Goal: Information Seeking & Learning: Learn about a topic

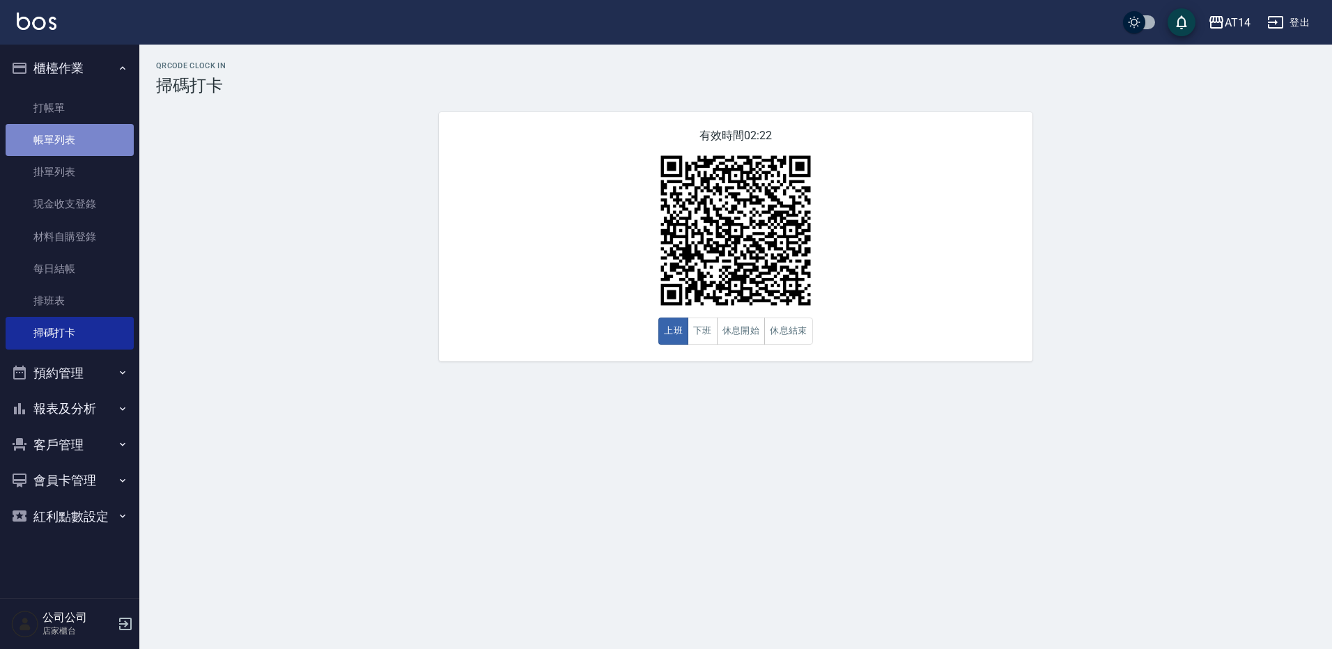
click at [66, 143] on link "帳單列表" at bounding box center [70, 140] width 128 height 32
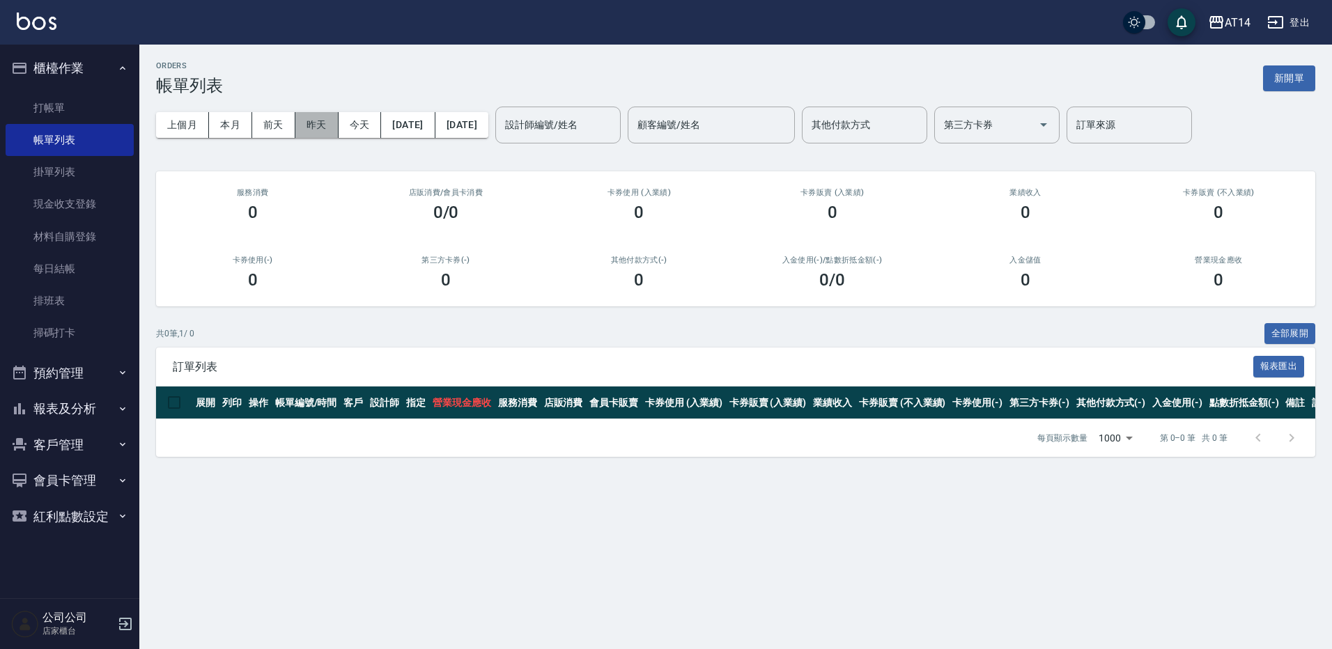
click at [318, 127] on button "昨天" at bounding box center [316, 125] width 43 height 26
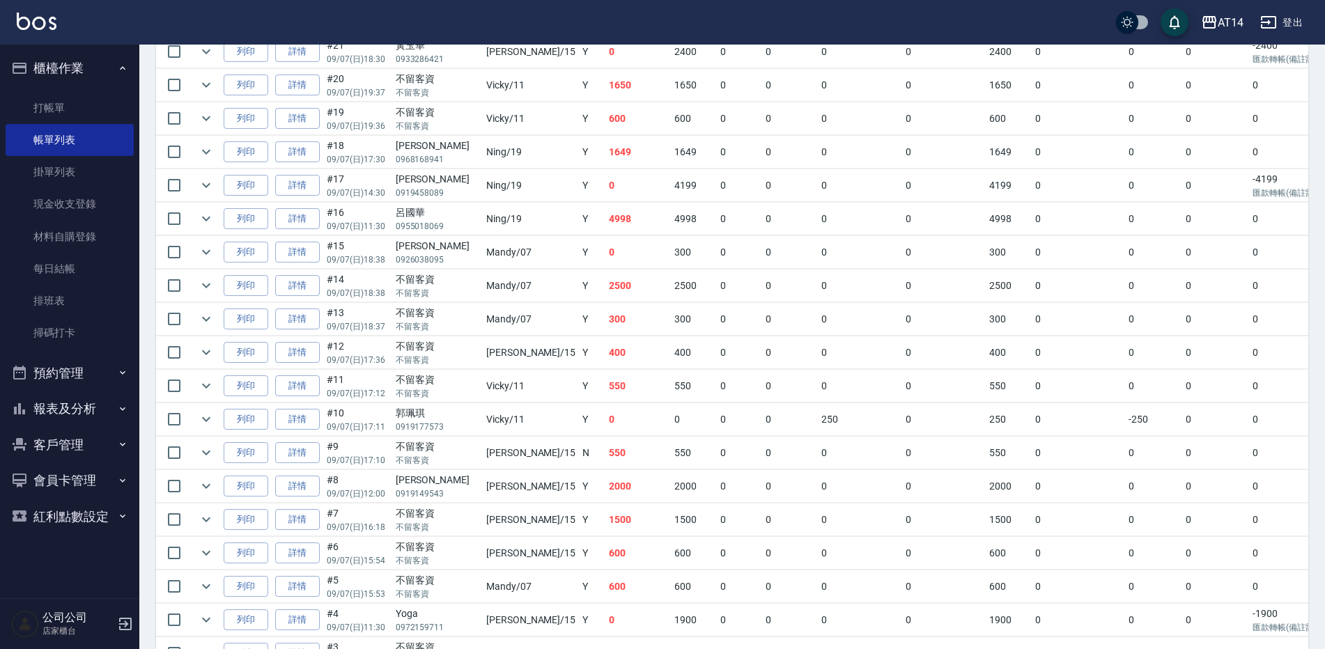
scroll to position [259, 0]
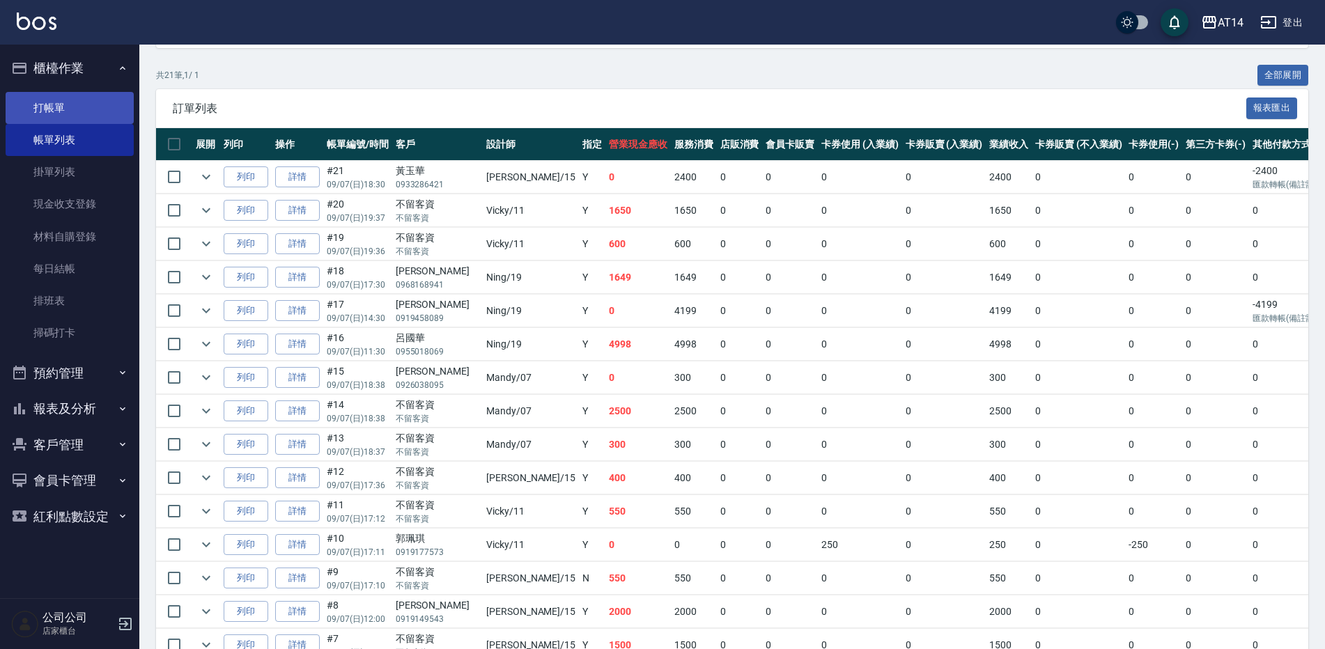
click at [84, 97] on link "打帳單" at bounding box center [70, 108] width 128 height 32
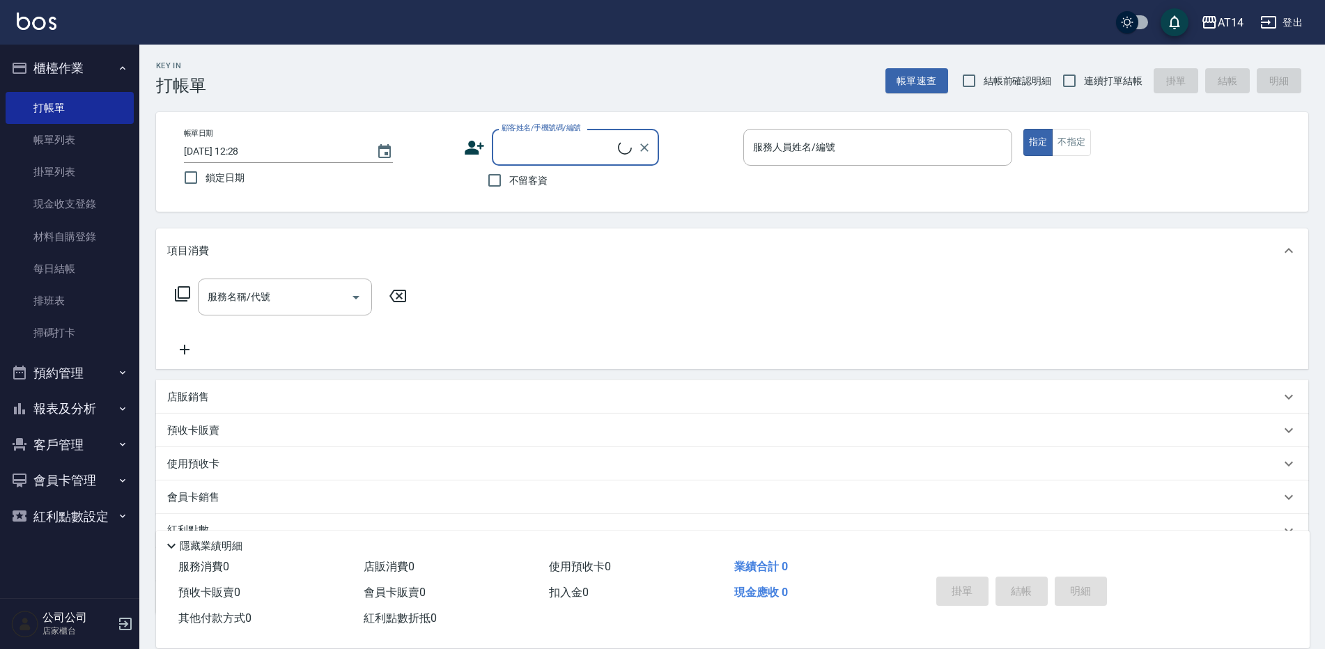
click at [100, 369] on button "預約管理" at bounding box center [70, 373] width 128 height 36
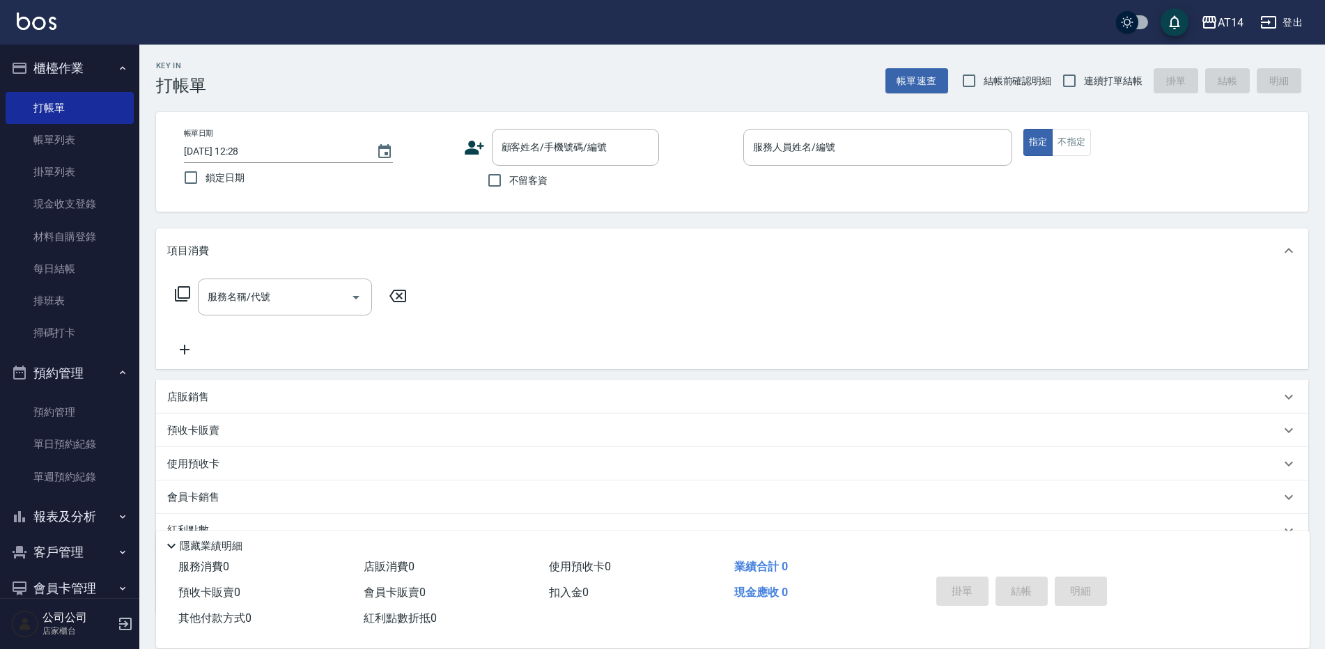
click at [87, 368] on button "預約管理" at bounding box center [70, 373] width 128 height 36
click at [107, 415] on button "報表及分析" at bounding box center [70, 409] width 128 height 36
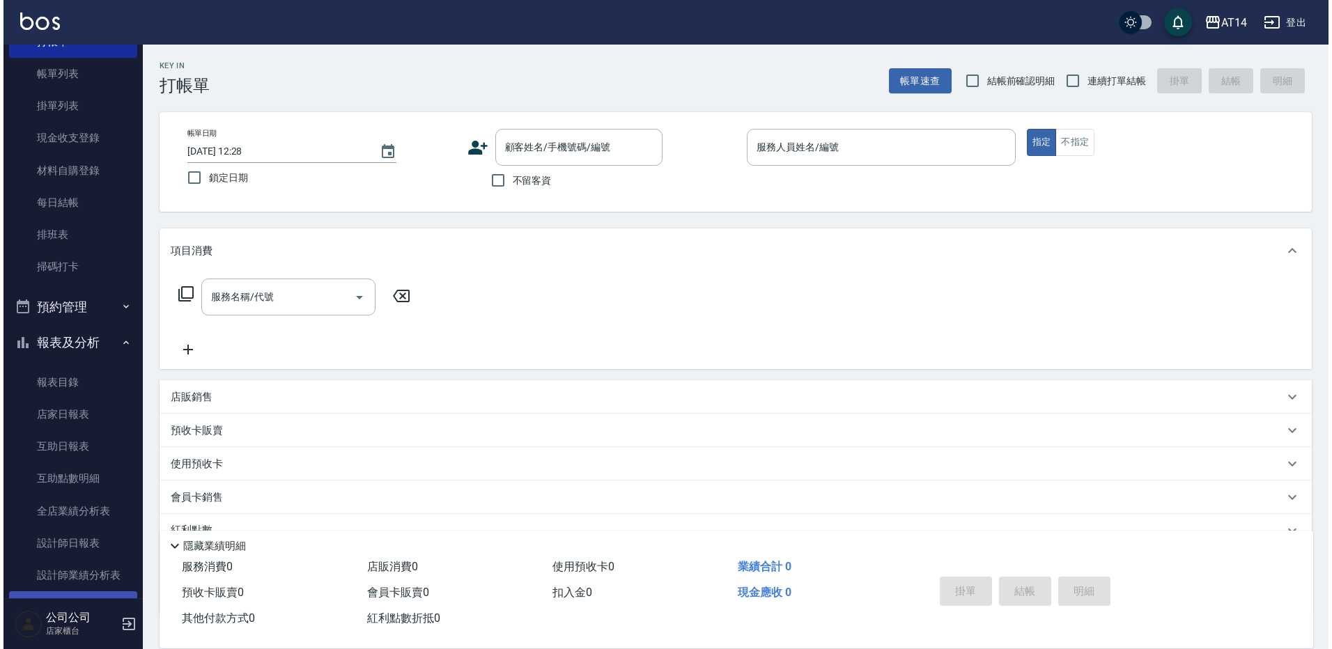
scroll to position [139, 0]
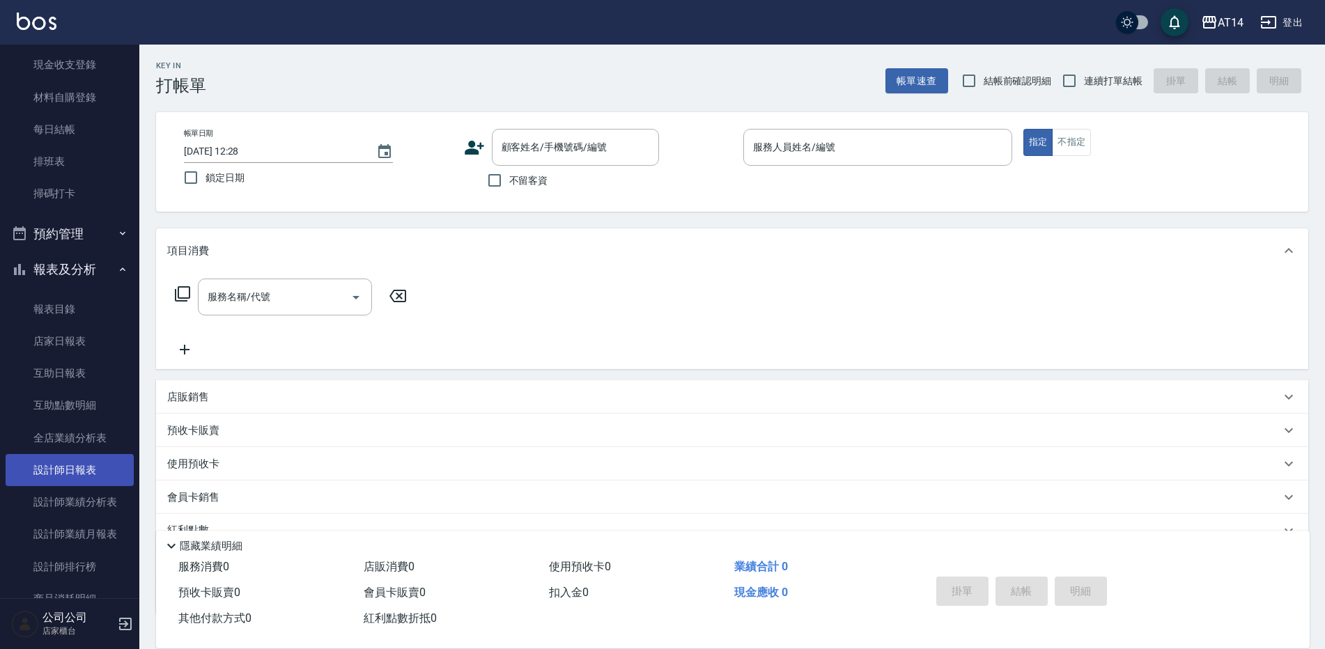
click at [83, 464] on link "設計師日報表" at bounding box center [70, 470] width 128 height 32
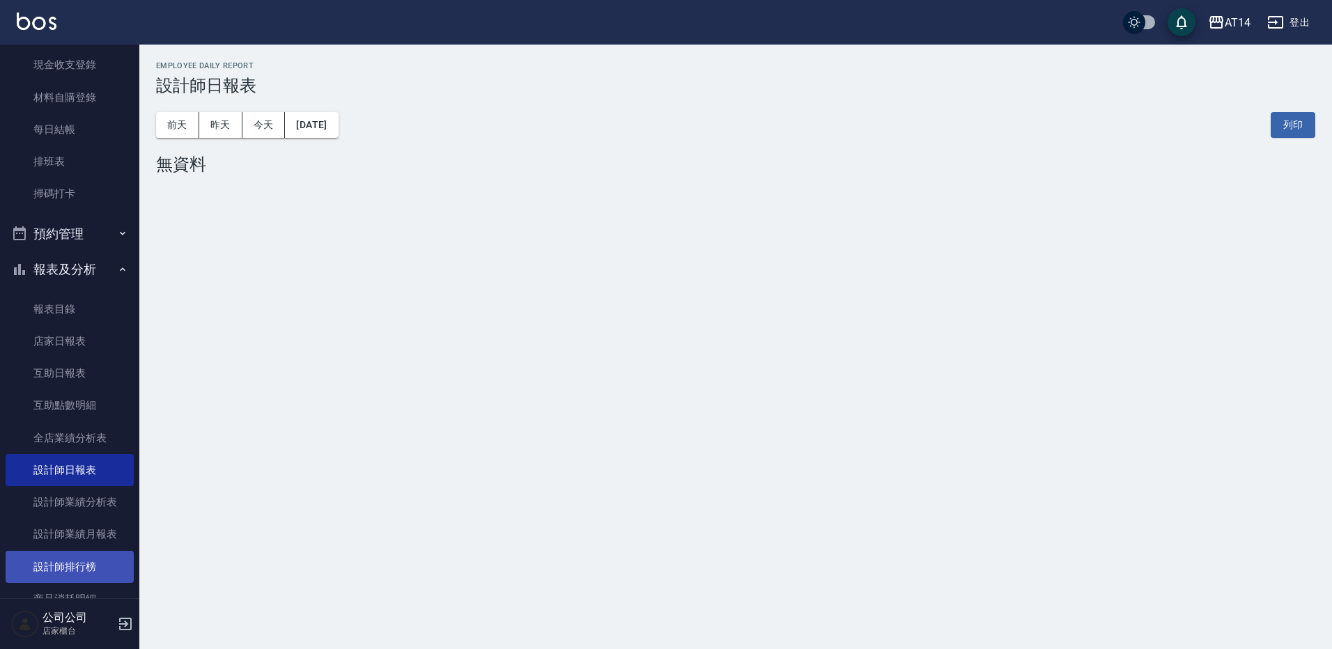
click at [92, 572] on link "設計師排行榜" at bounding box center [70, 567] width 128 height 32
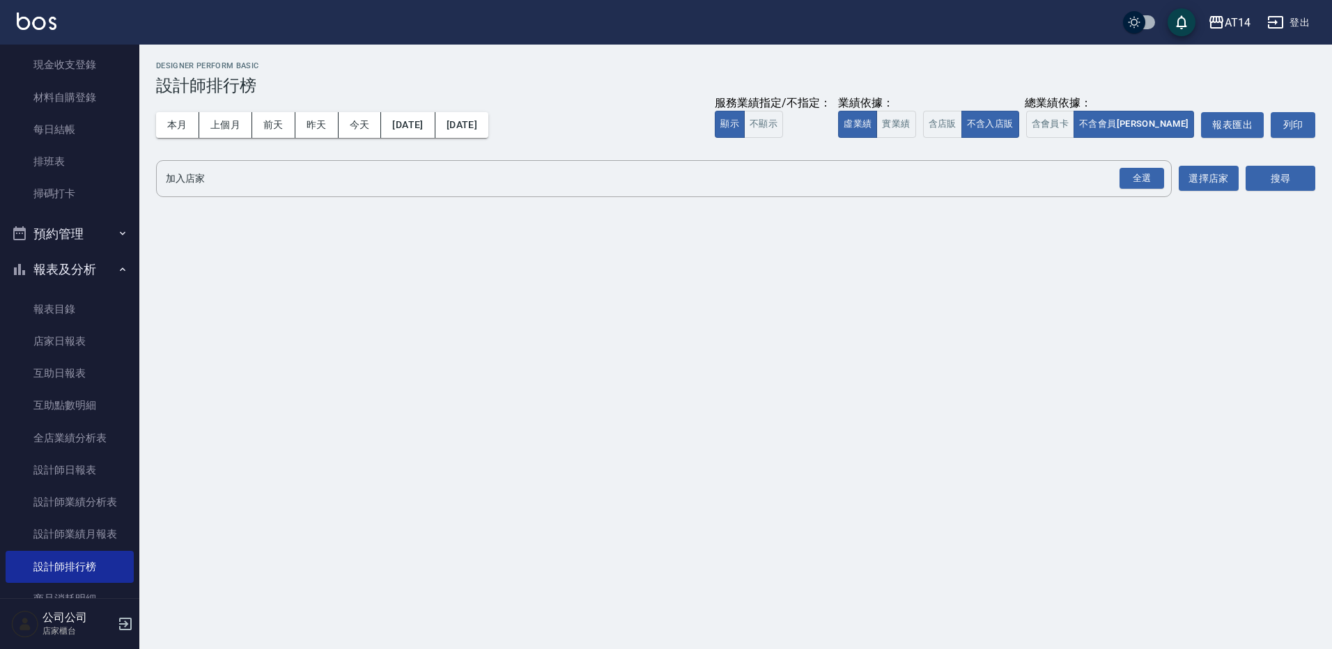
click at [88, 273] on button "報表及分析" at bounding box center [70, 270] width 128 height 36
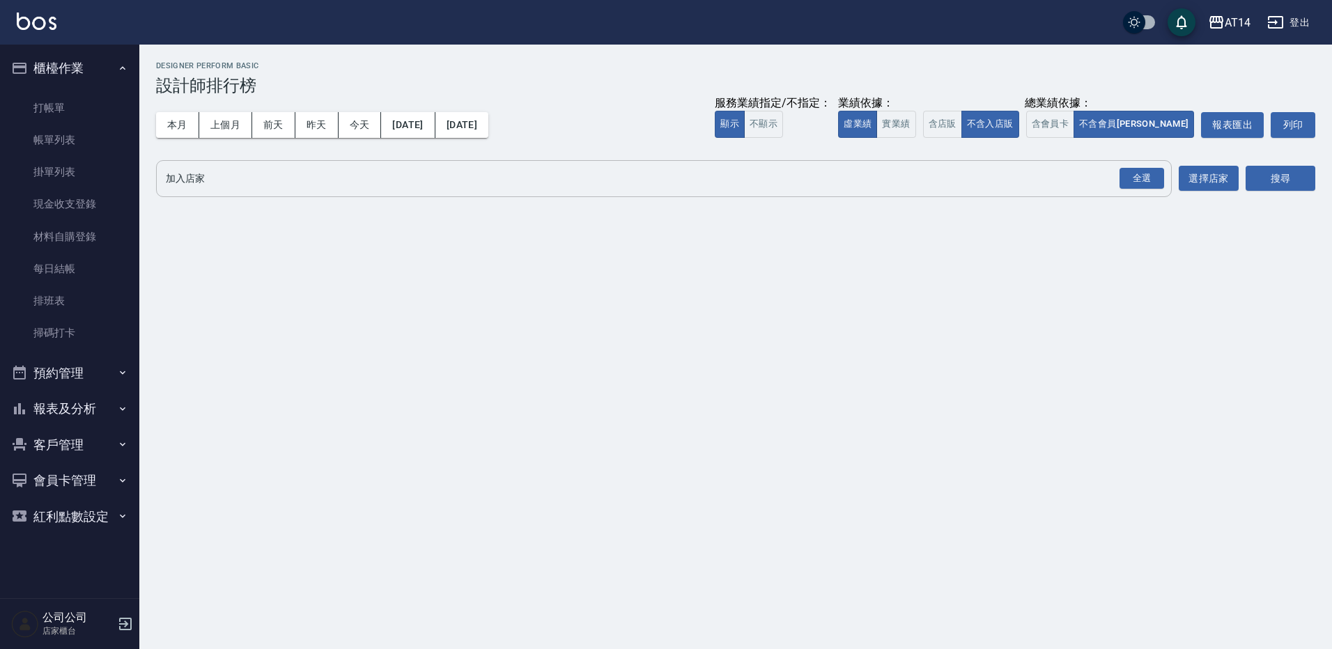
click at [1109, 179] on input "加入店家" at bounding box center [653, 179] width 983 height 24
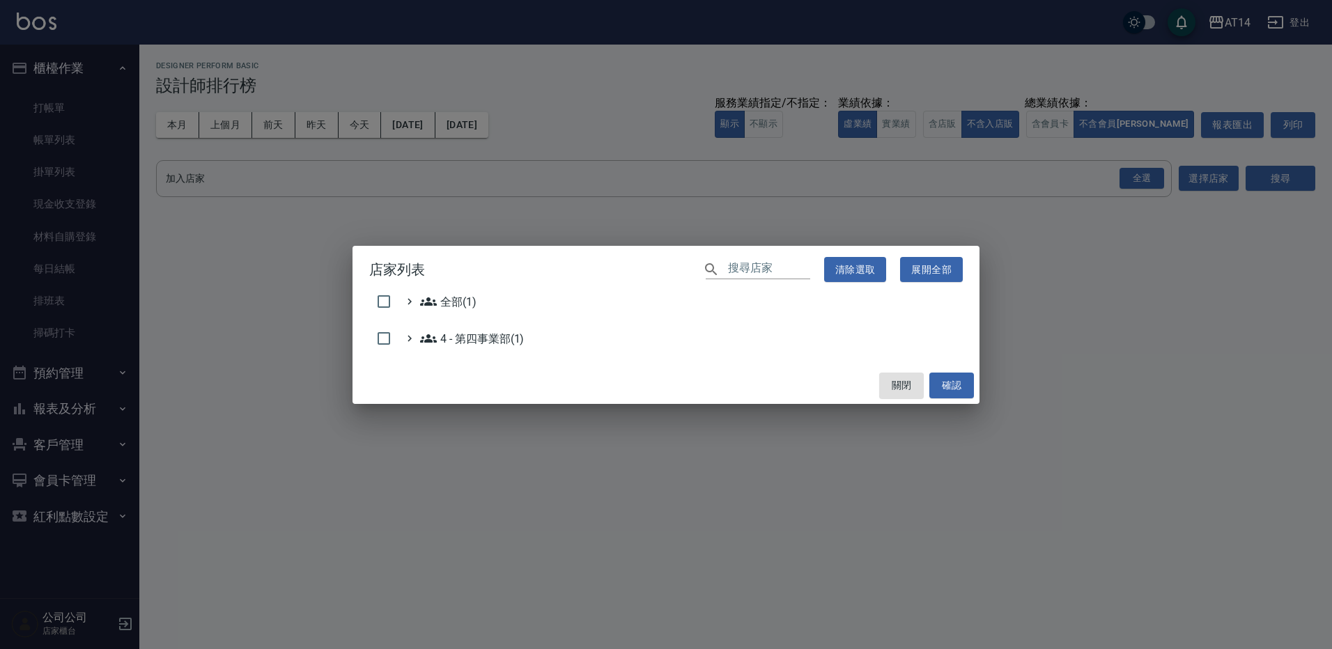
click at [1151, 176] on div "店家列表 ​ 清除選取 展開全部 全部(1) 4 - 第四事業部(1) 關閉 確認" at bounding box center [666, 324] width 1332 height 649
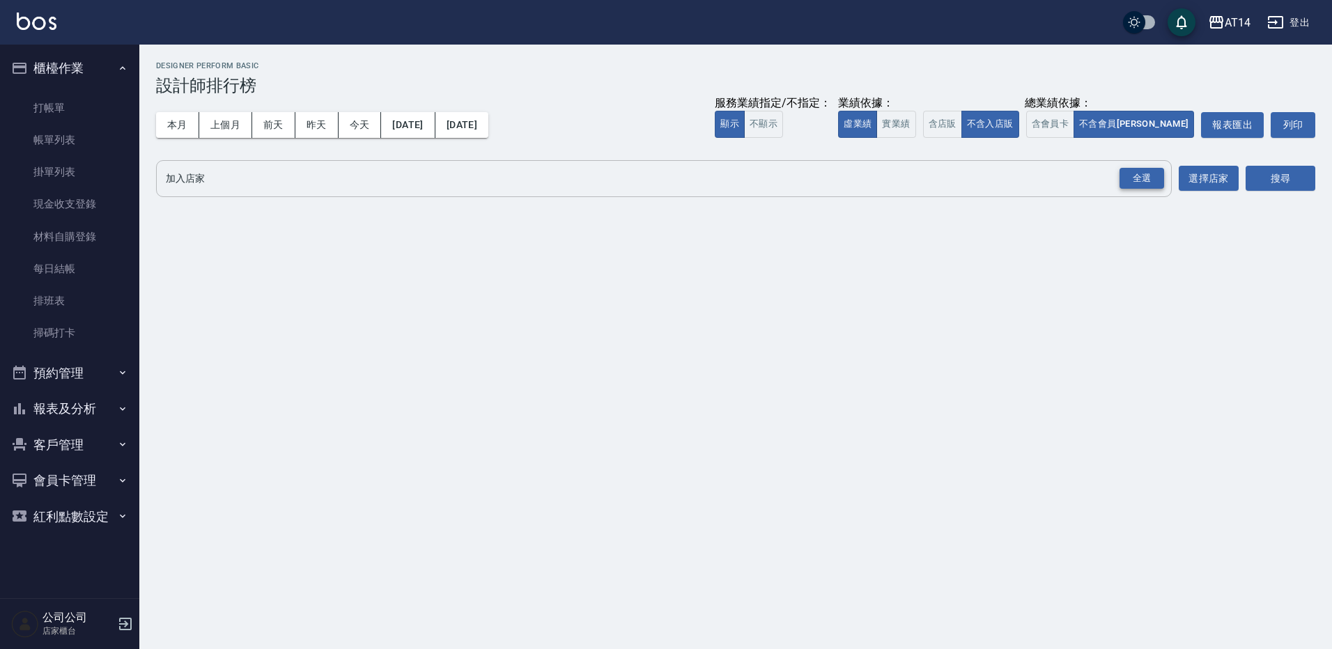
click at [1139, 171] on div "全選" at bounding box center [1142, 179] width 45 height 22
click at [1257, 174] on button "搜尋" at bounding box center [1281, 180] width 70 height 26
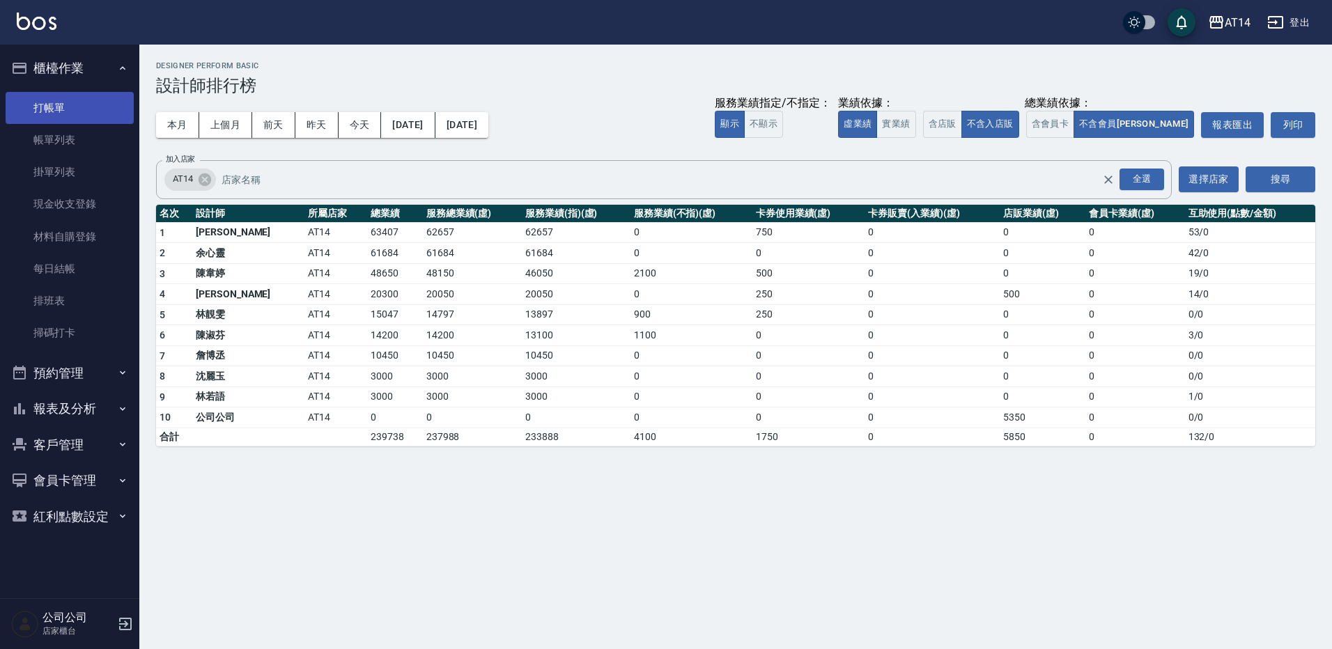
click at [59, 93] on link "打帳單" at bounding box center [70, 108] width 128 height 32
